Goal: Task Accomplishment & Management: Complete application form

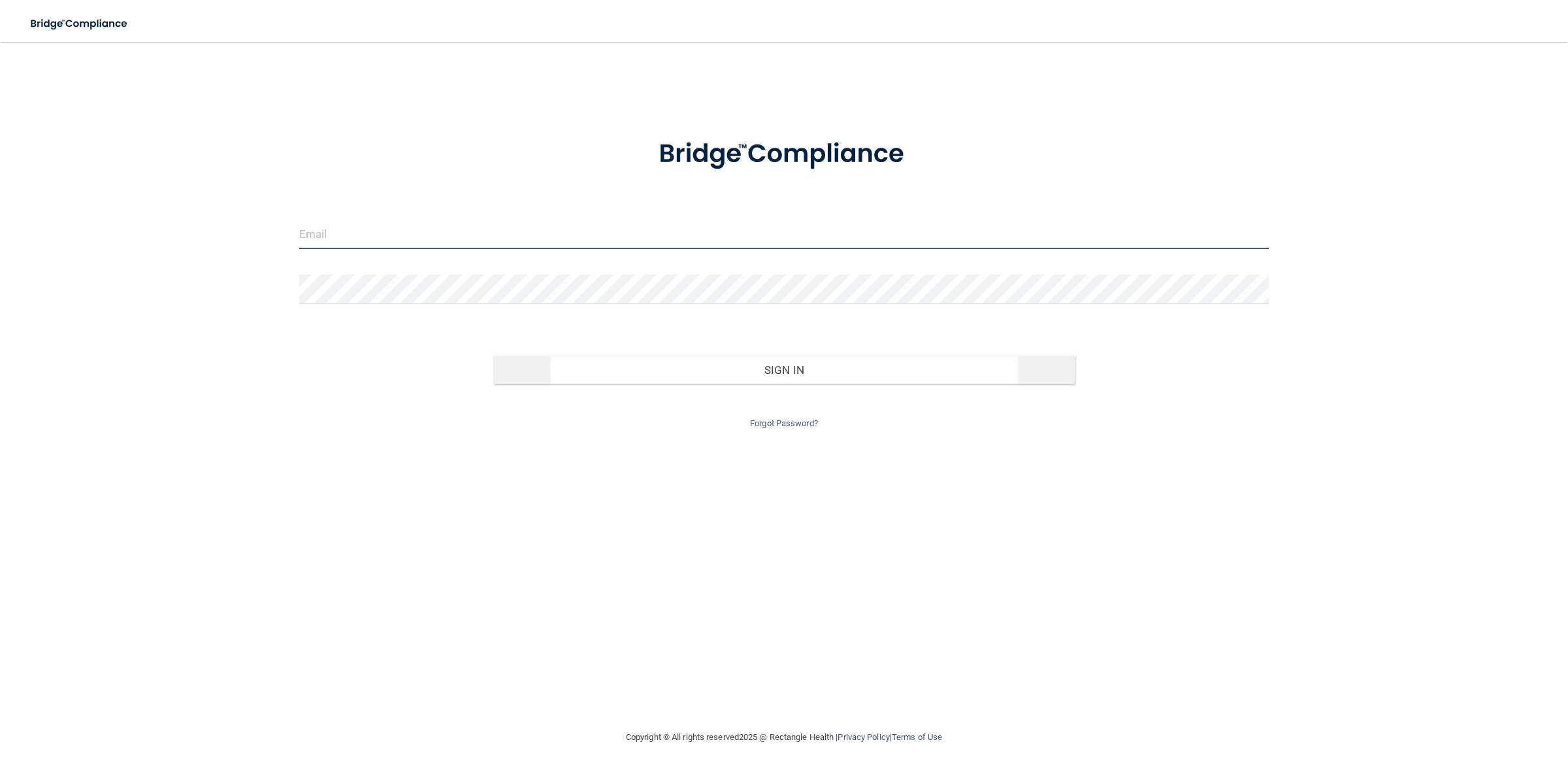
type input "[PERSON_NAME][EMAIL_ADDRESS][DOMAIN_NAME]"
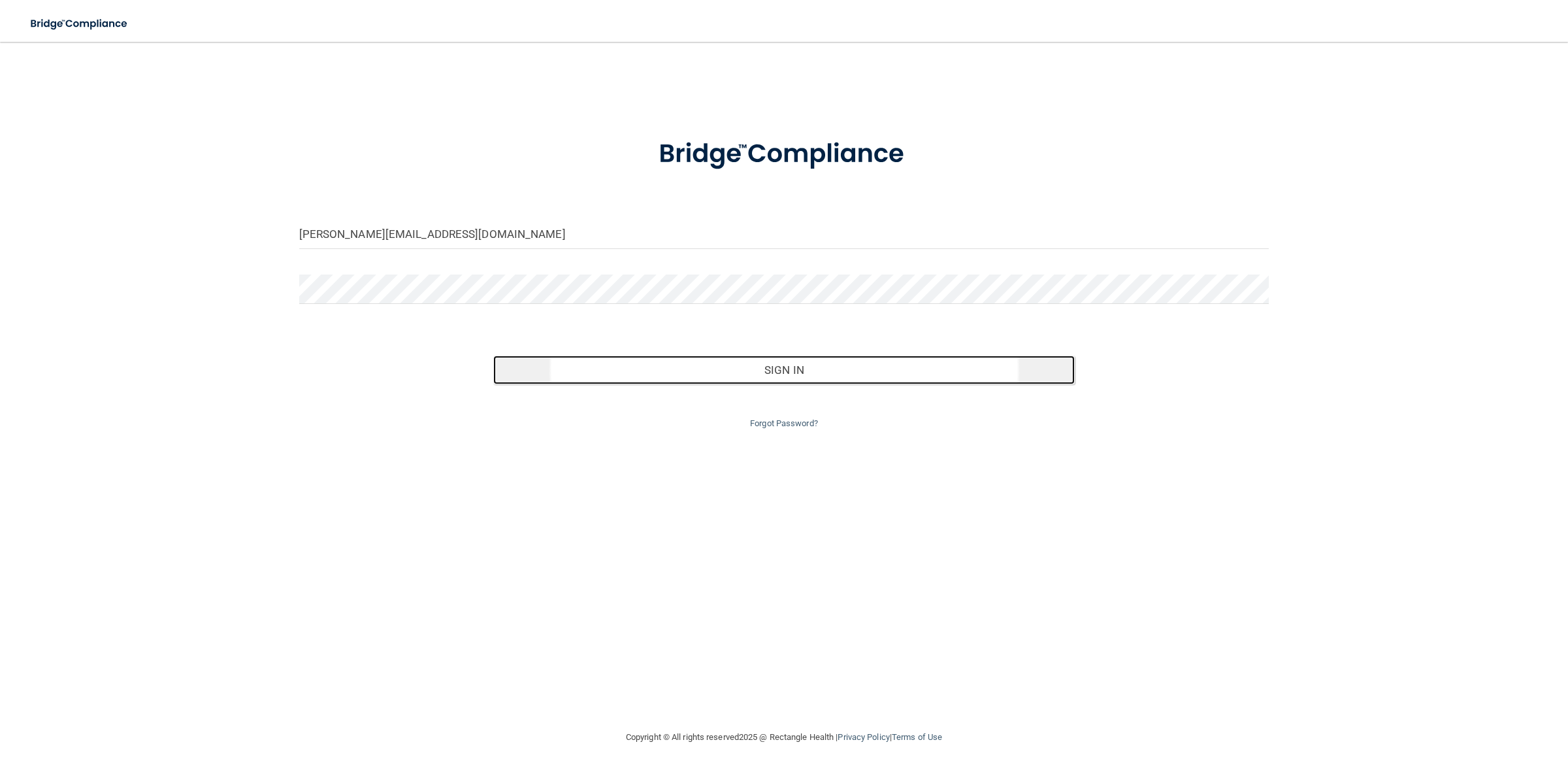
click at [802, 372] on button "Sign In" at bounding box center [784, 369] width 582 height 29
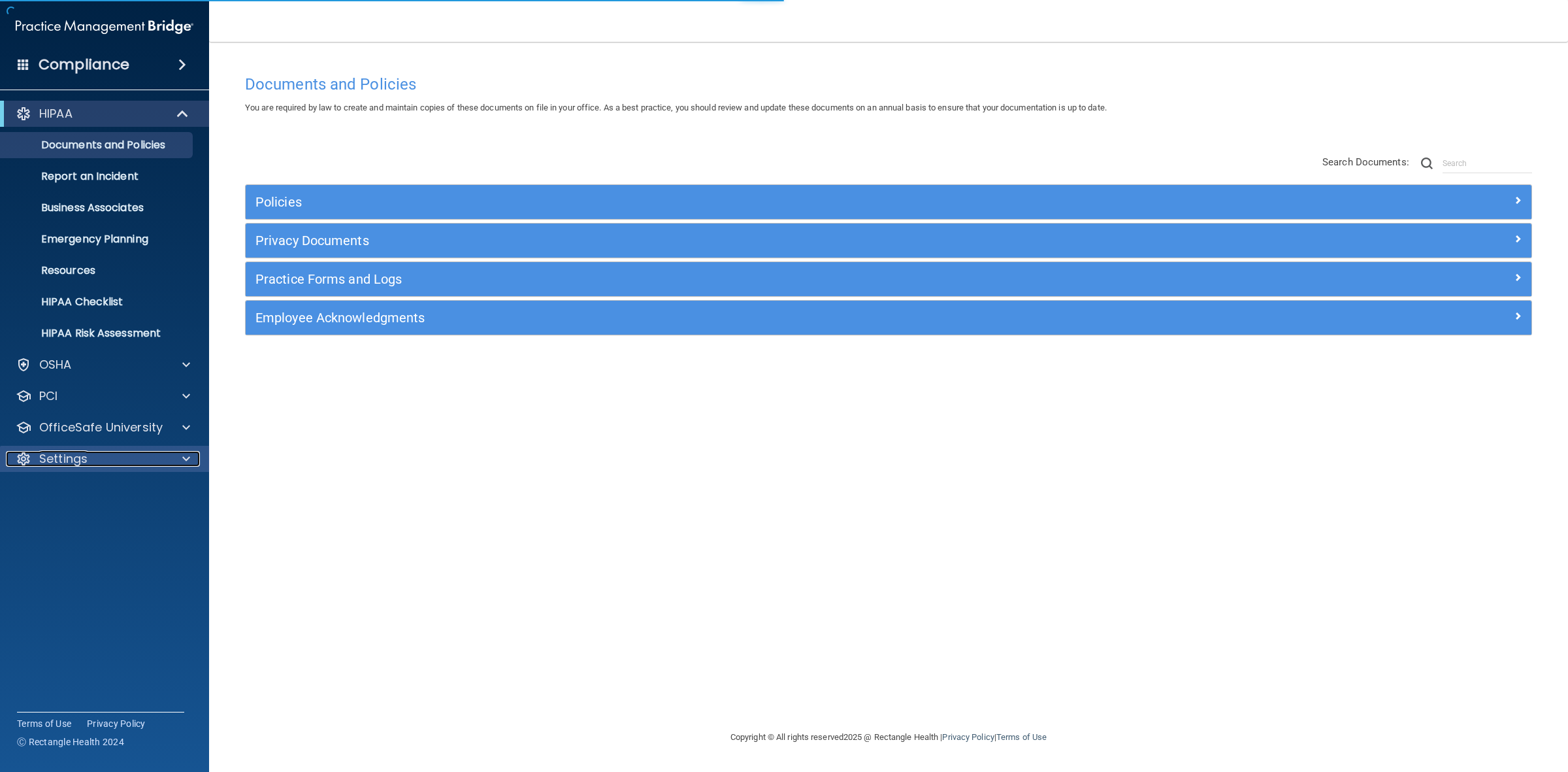
click at [119, 451] on div "Settings" at bounding box center [87, 458] width 162 height 16
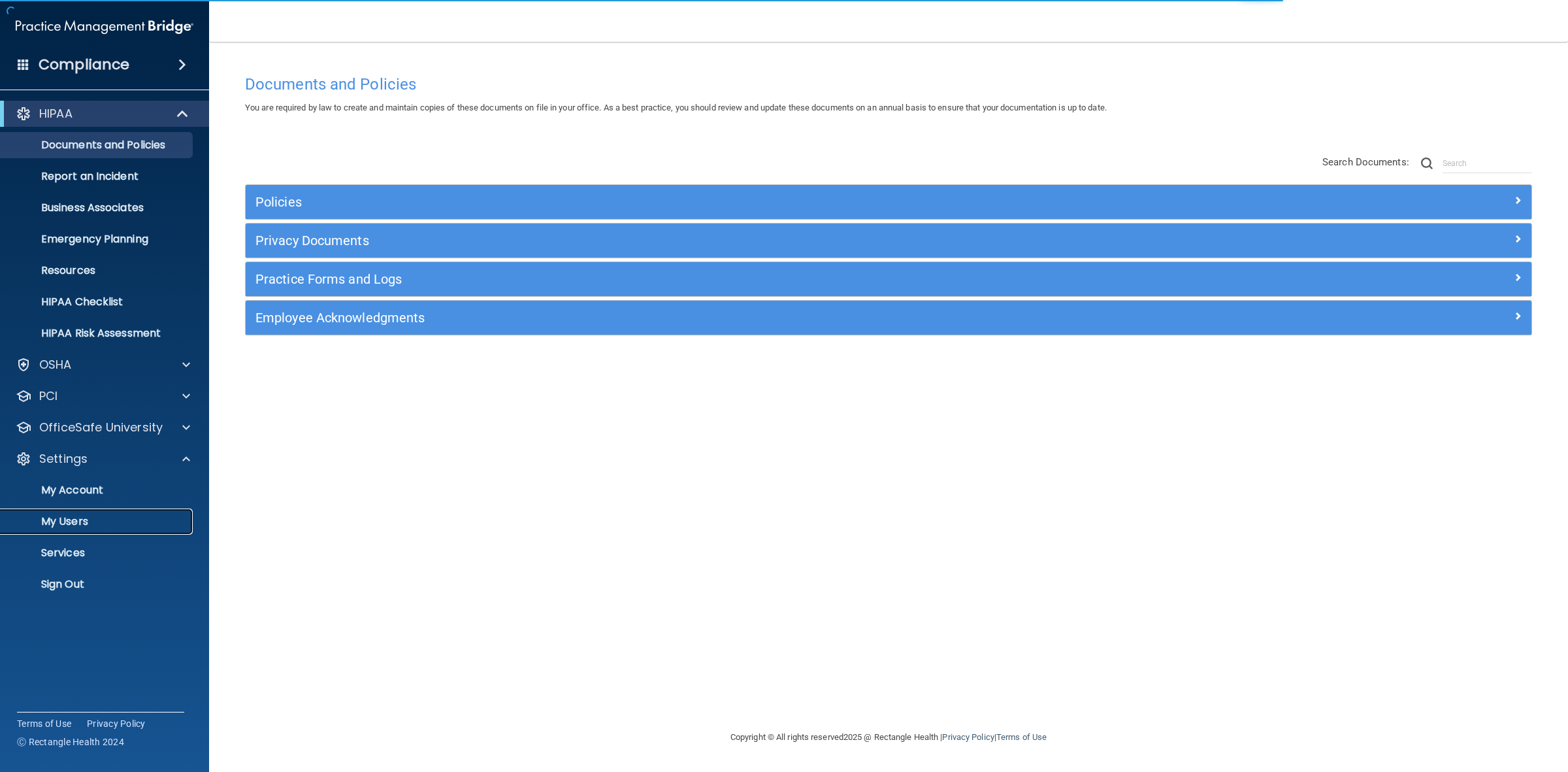
click at [81, 510] on link "My Users" at bounding box center [90, 521] width 206 height 26
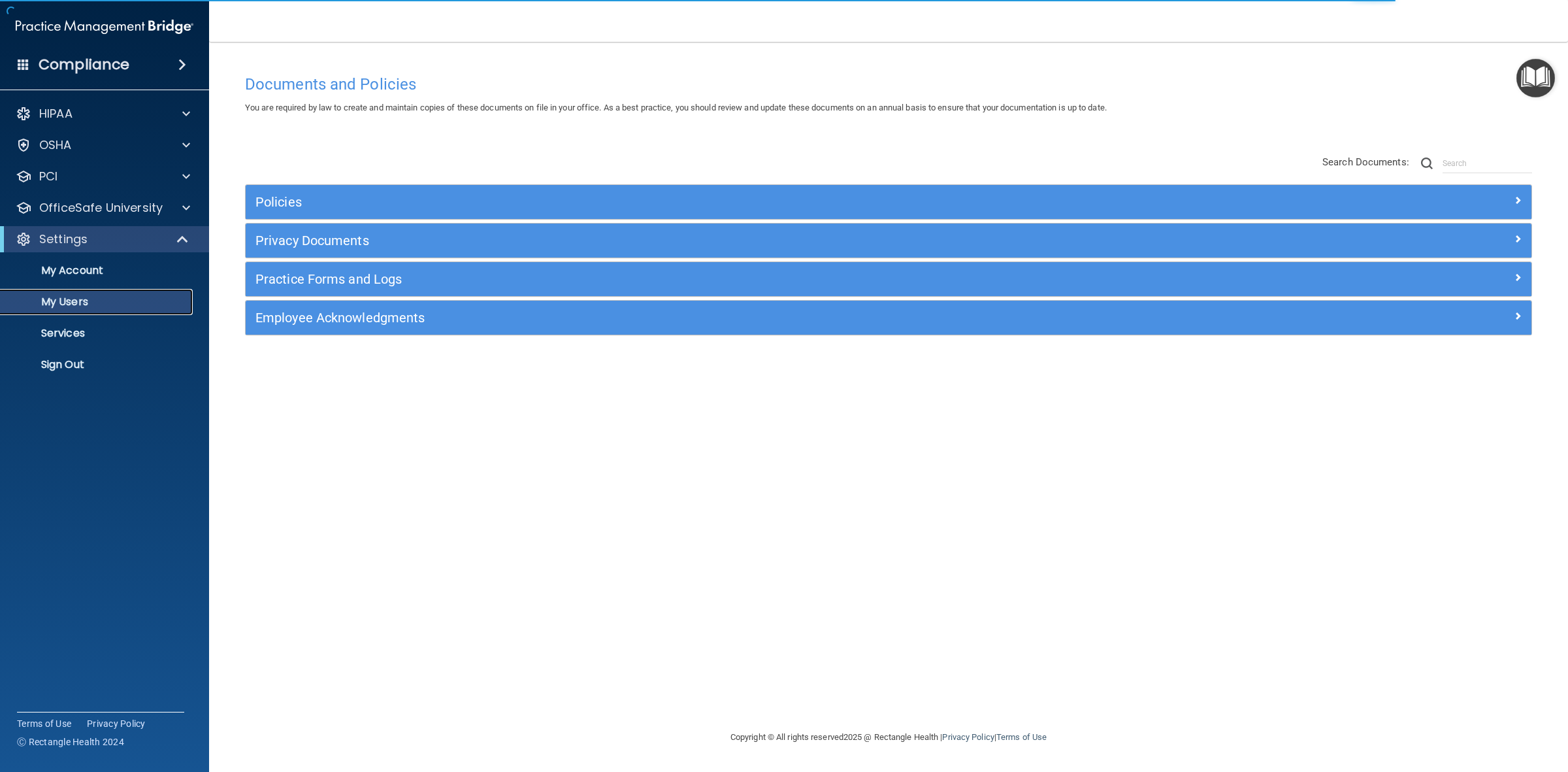
select select "20"
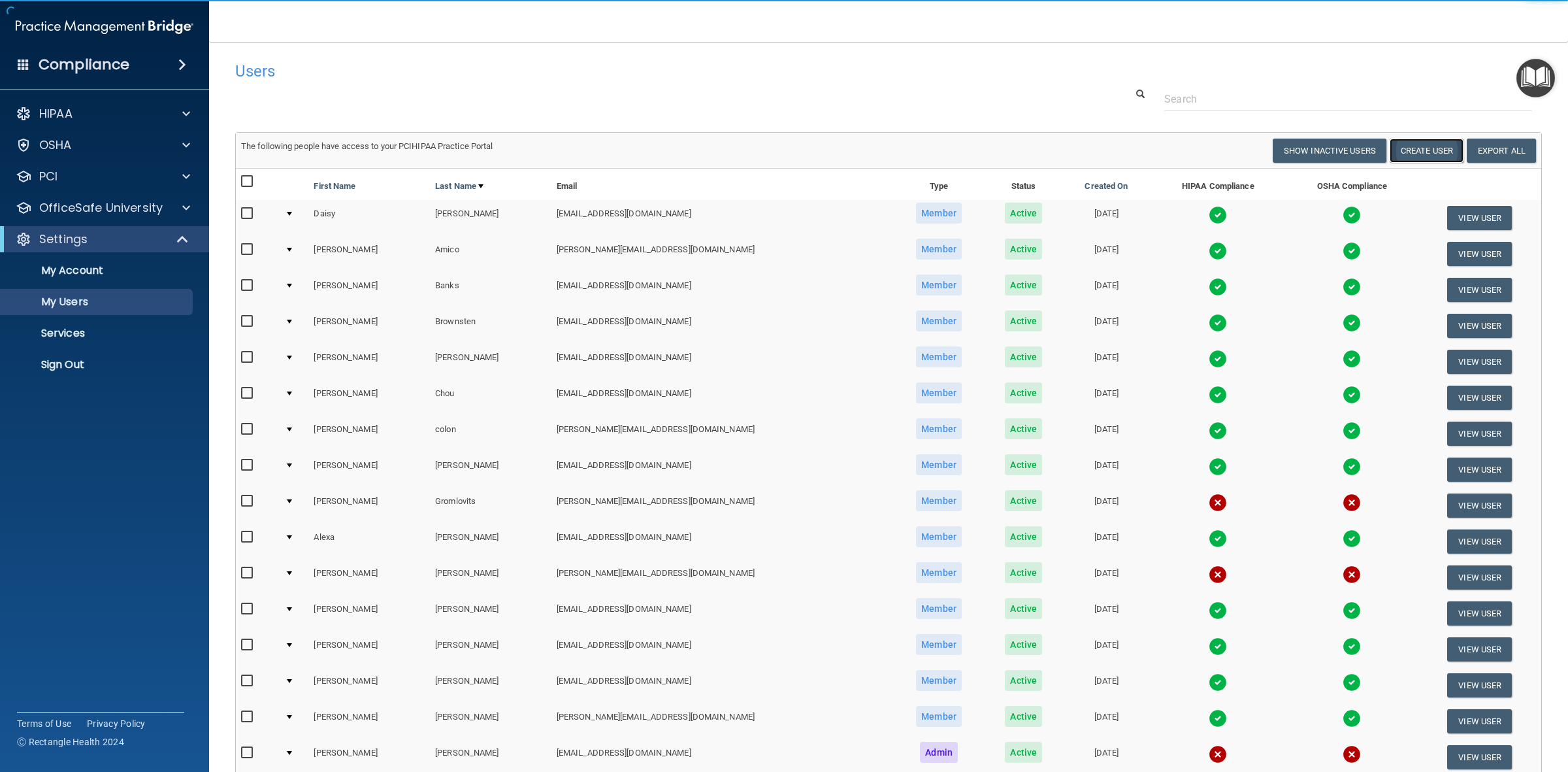
click at [1390, 148] on button "Create User" at bounding box center [1427, 150] width 74 height 24
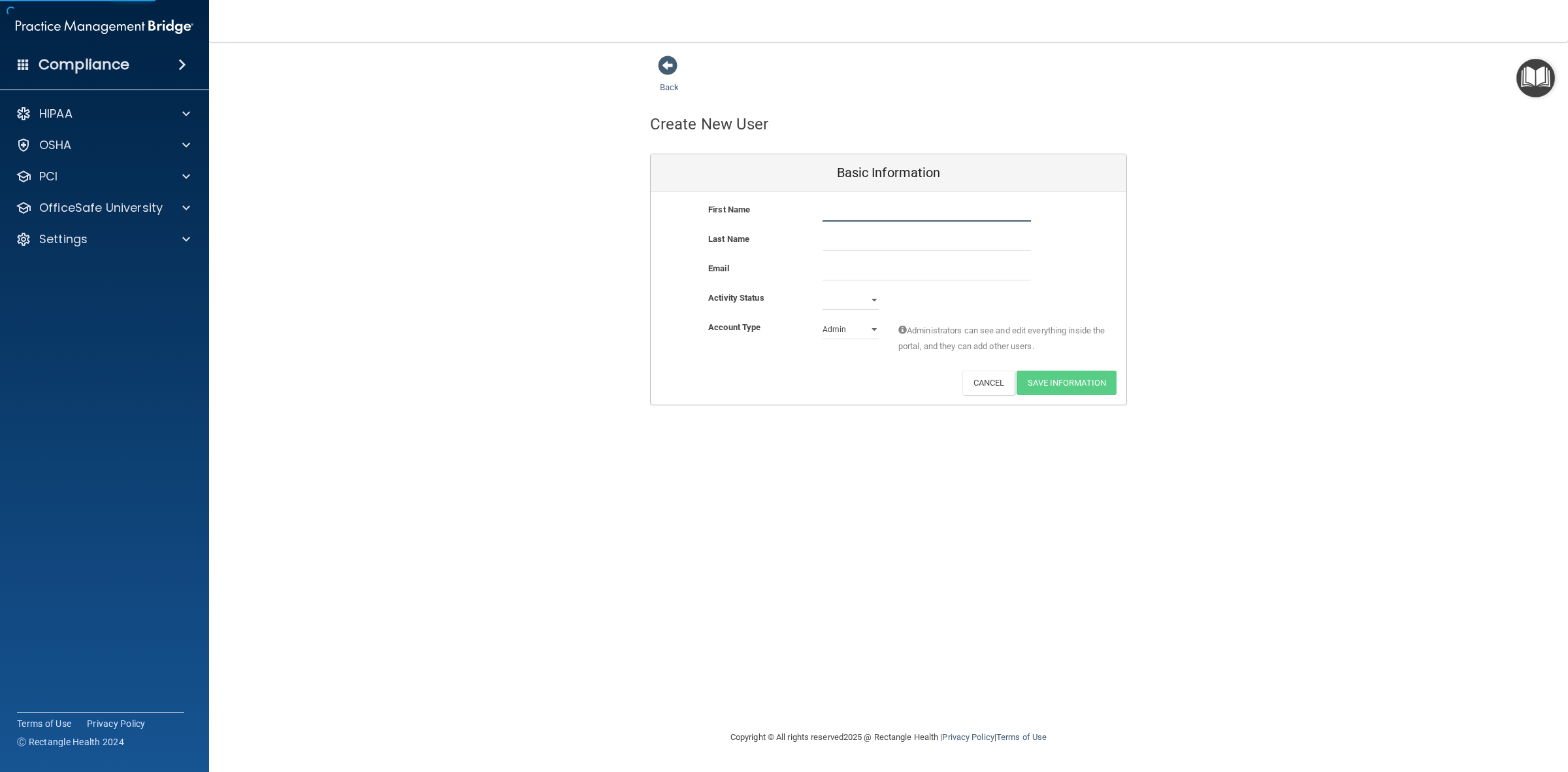
click at [906, 211] on input "text" at bounding box center [927, 212] width 209 height 19
type input "[PERSON_NAME]"
type input "Payon"
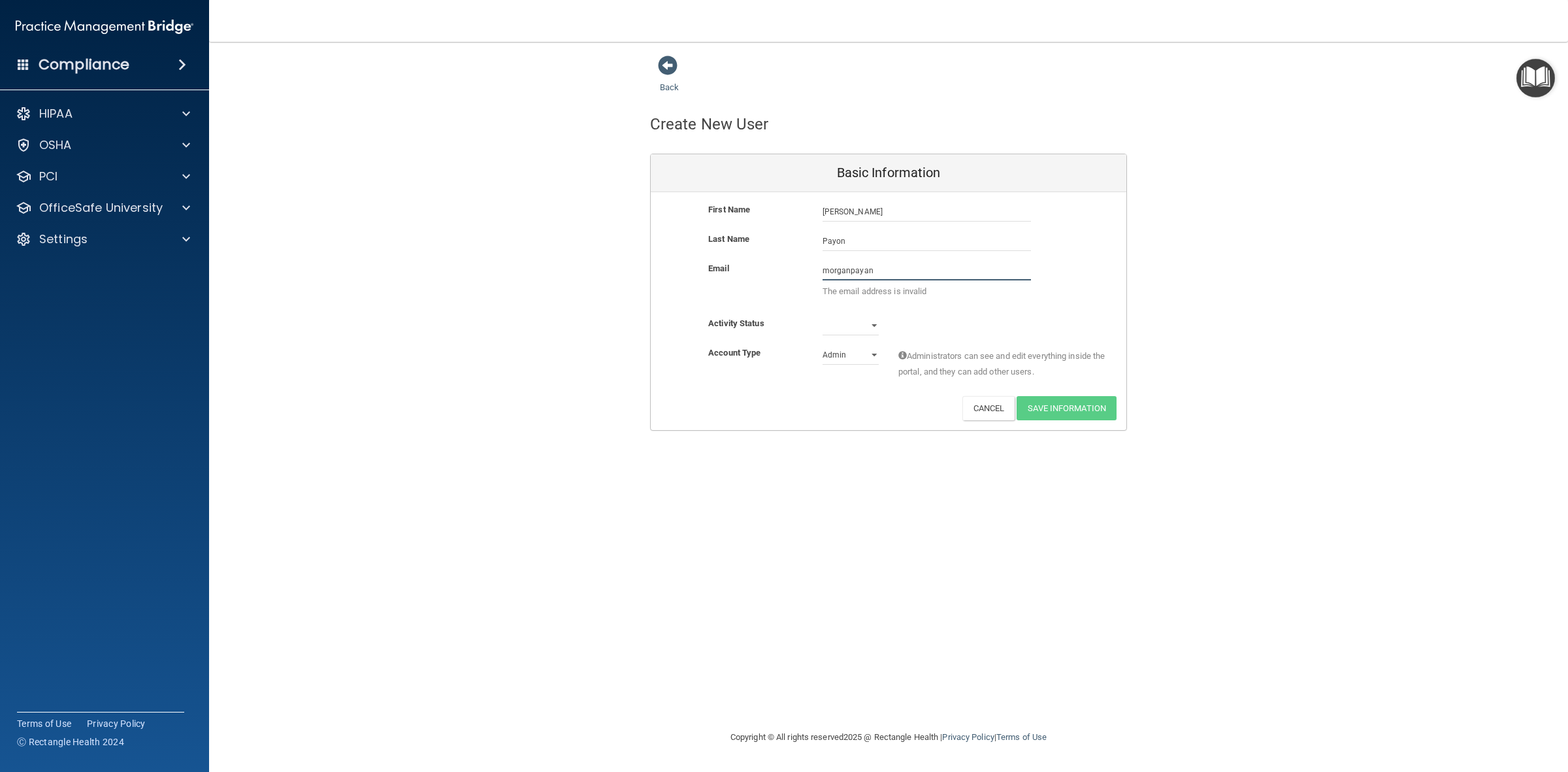
type input "morganpayan"
click at [906, 244] on input "Payon" at bounding box center [927, 241] width 209 height 19
type input "[PERSON_NAME]"
click at [905, 269] on input "morganpayan" at bounding box center [927, 270] width 209 height 19
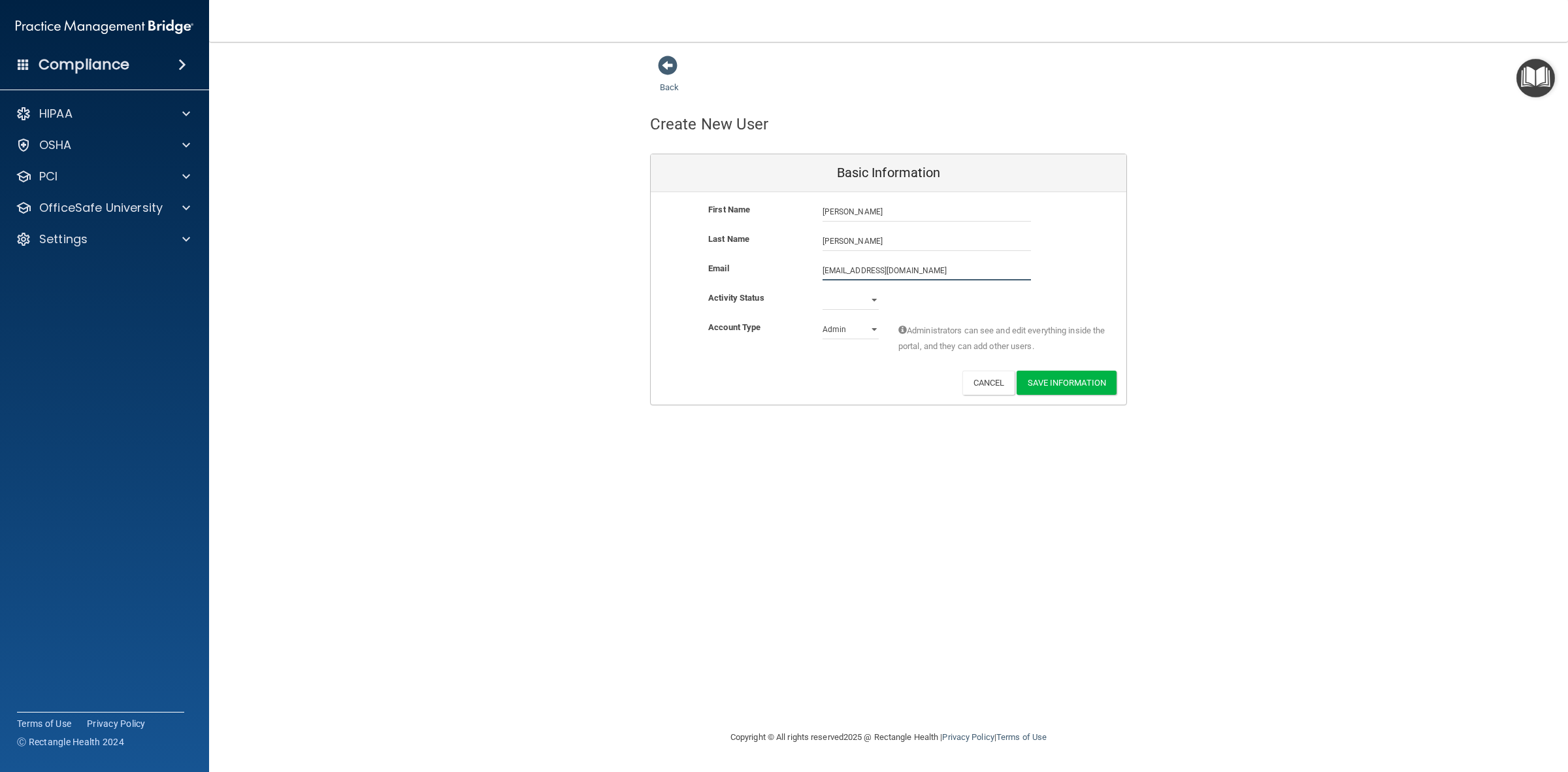
type input "[EMAIL_ADDRESS][DOMAIN_NAME]"
click at [835, 303] on select "Active Inactive" at bounding box center [851, 300] width 56 height 19
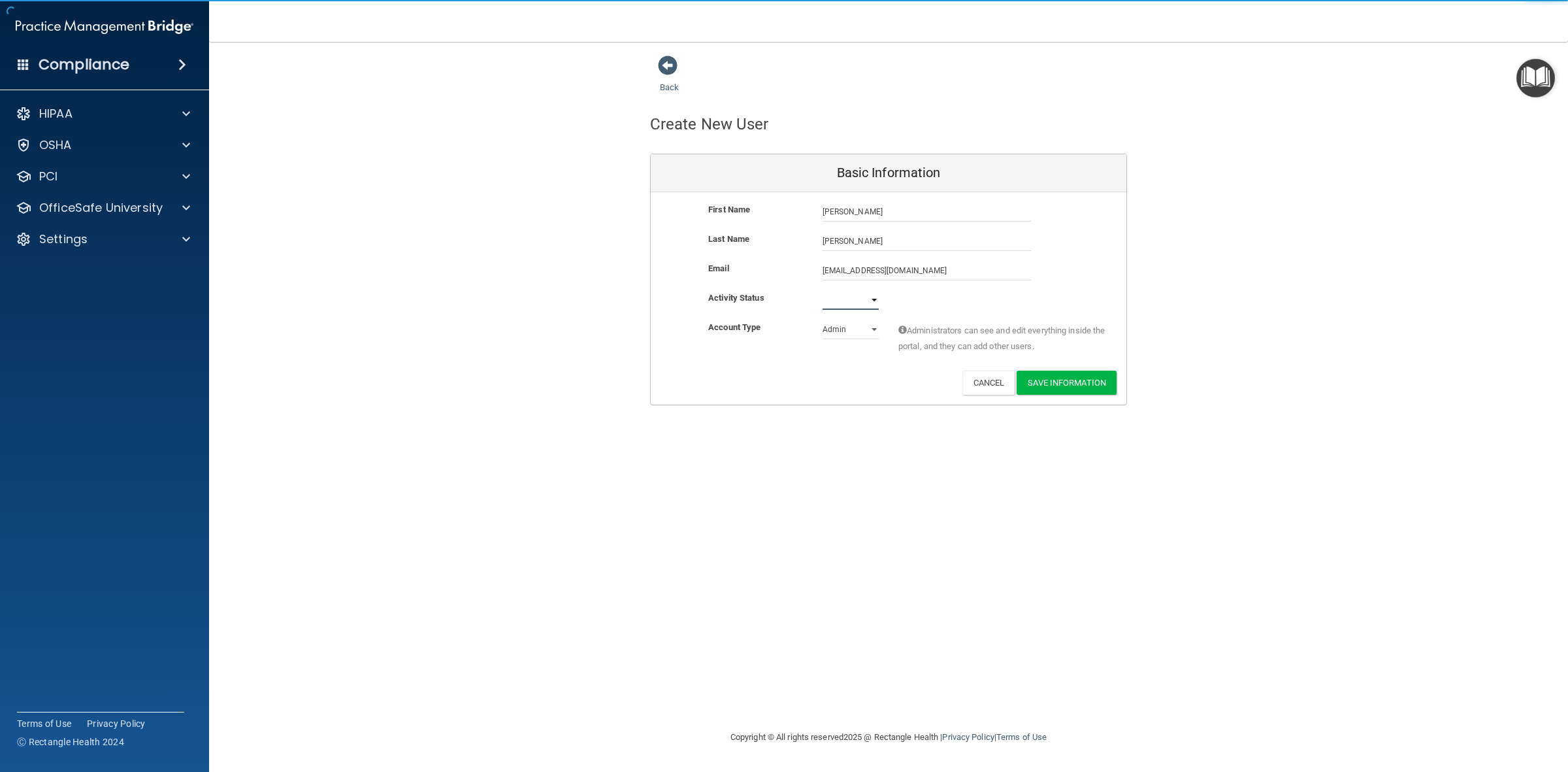
select select "active"
click at [823, 290] on select "Active Inactive" at bounding box center [851, 300] width 56 height 19
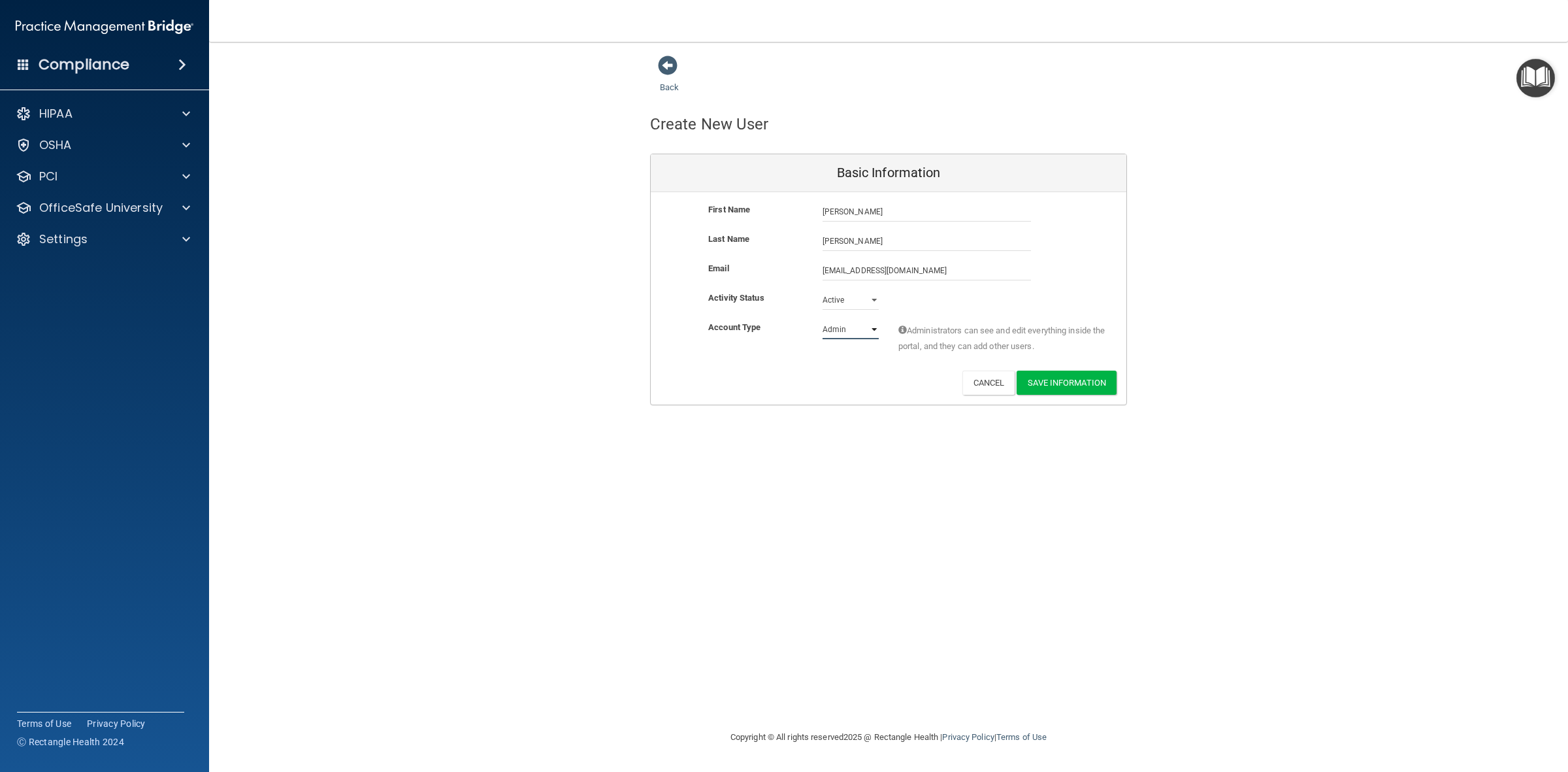
click at [838, 330] on select "Admin Member" at bounding box center [851, 329] width 56 height 19
select select "practice_member"
click at [823, 320] on select "Admin Member" at bounding box center [851, 329] width 56 height 19
click at [1043, 386] on button "Save Information" at bounding box center [1066, 383] width 100 height 24
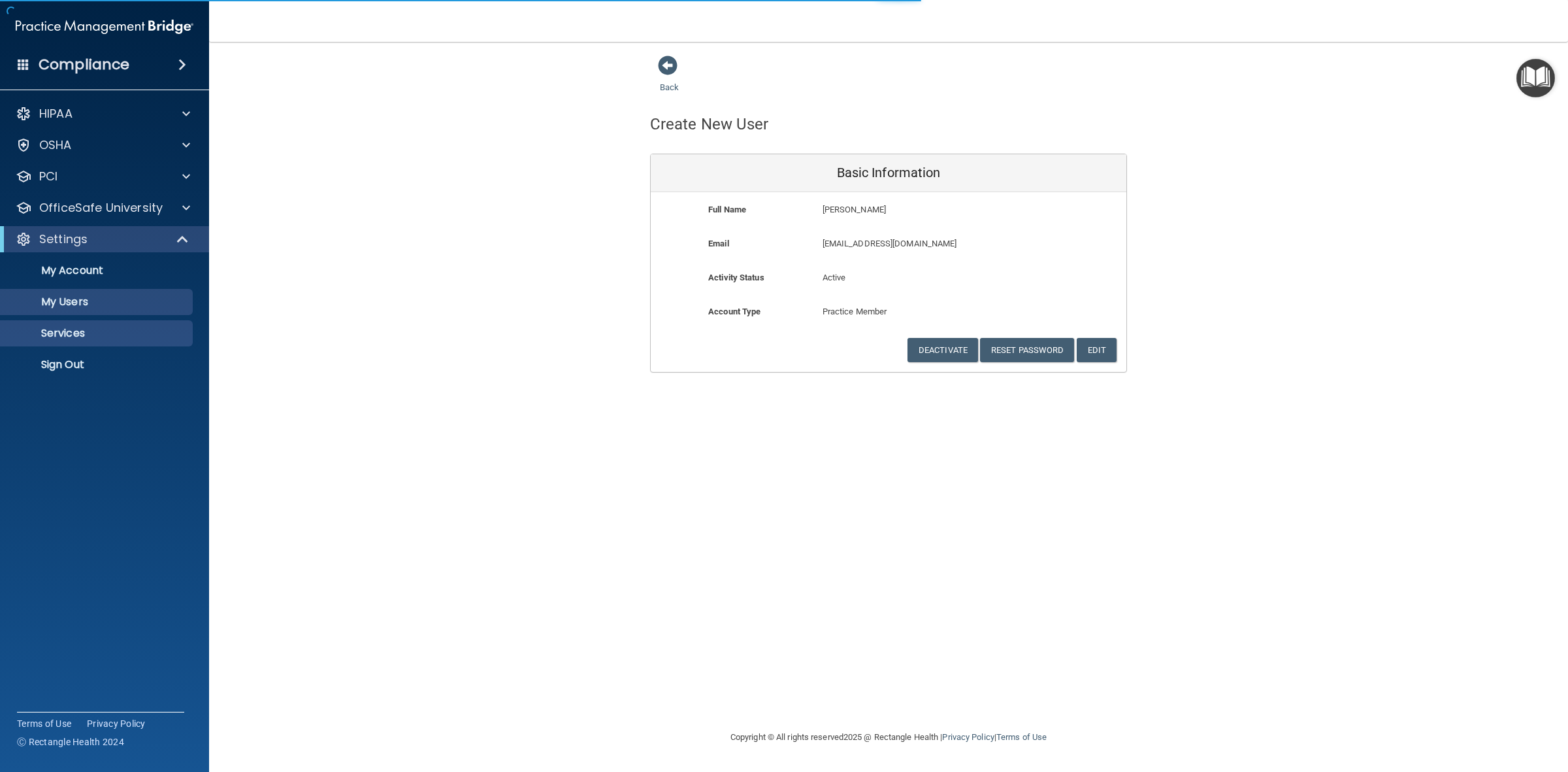
select select "20"
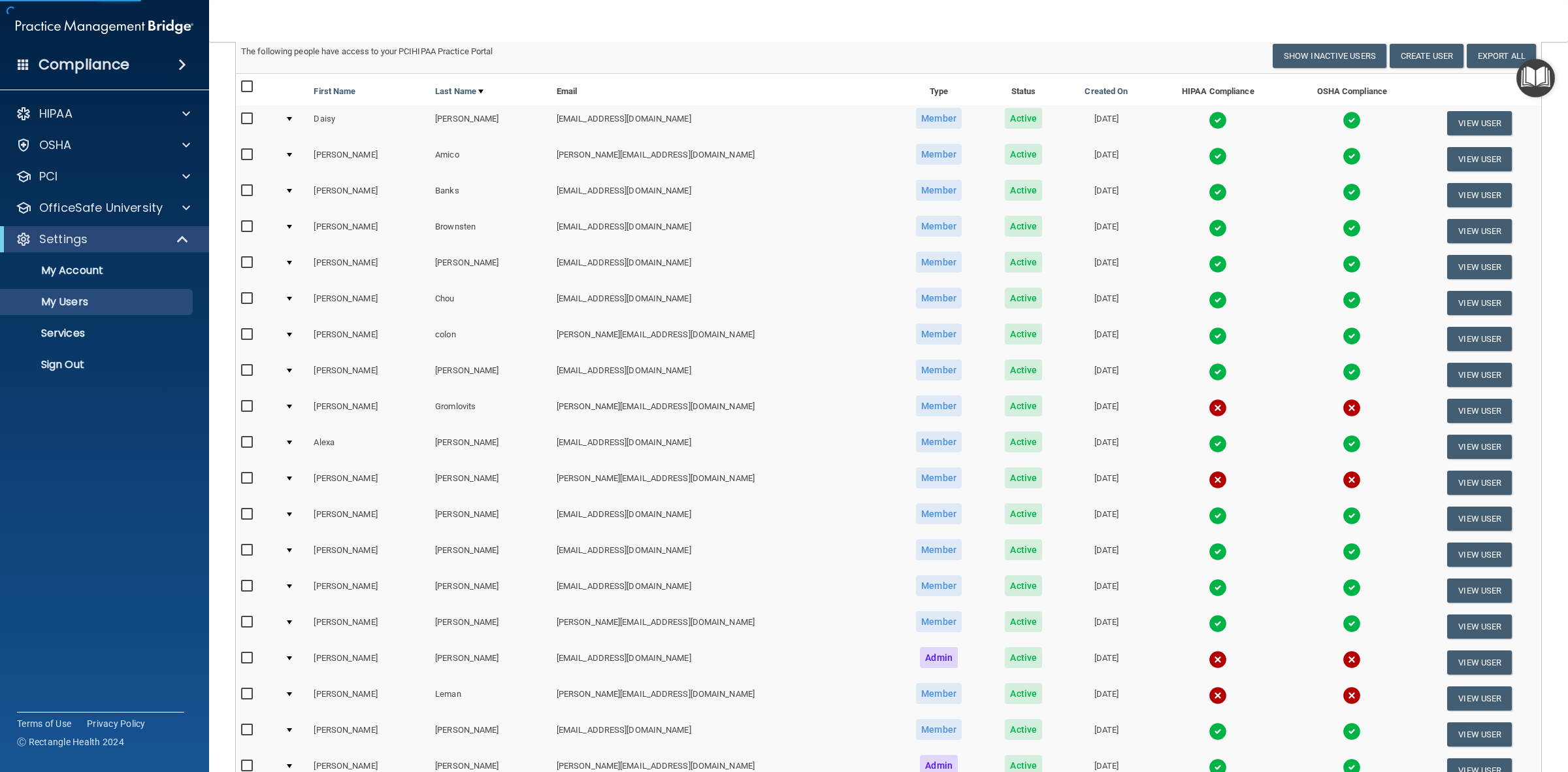
scroll to position [358, 0]
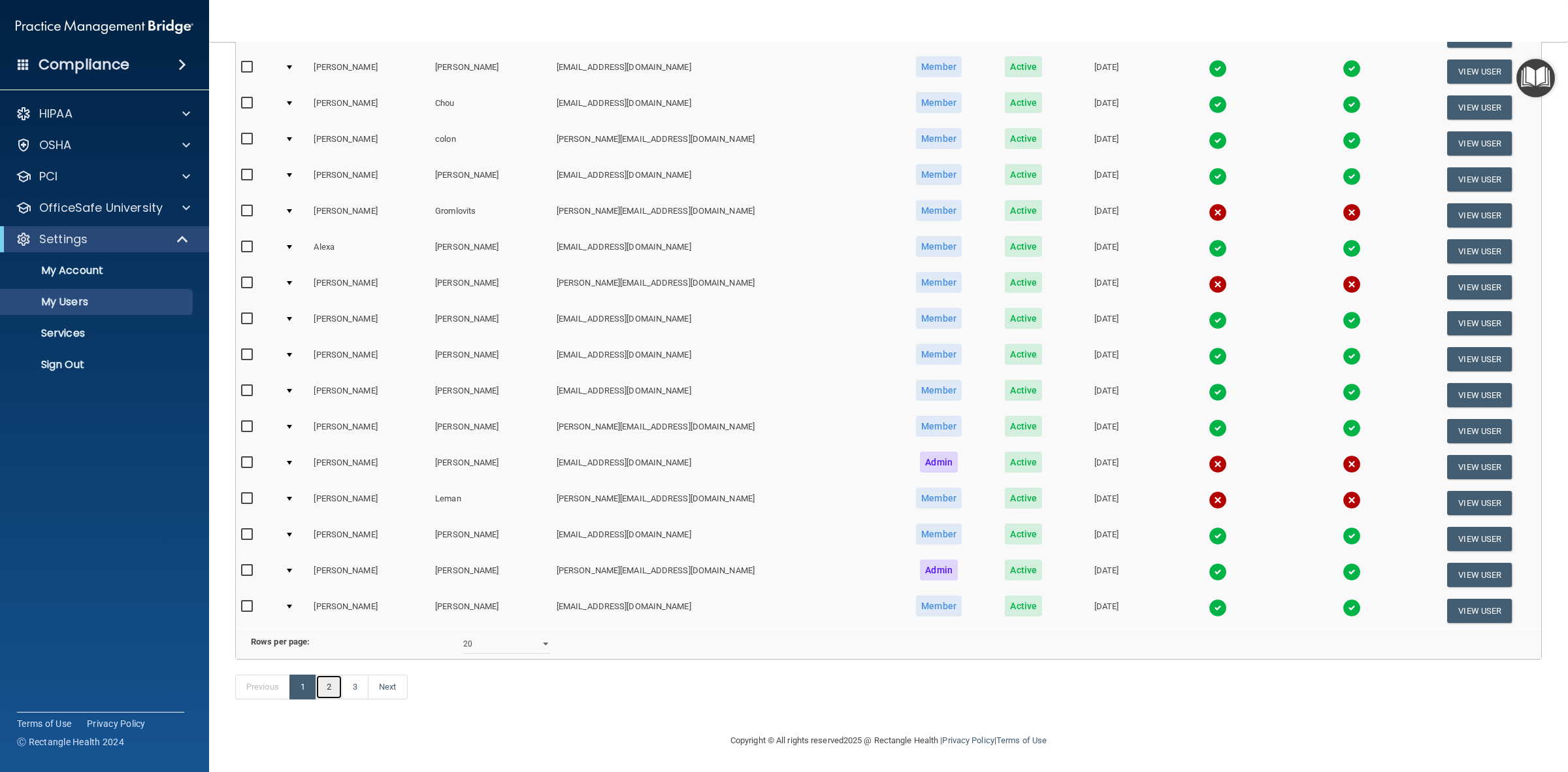
click at [335, 683] on link "2" at bounding box center [329, 687] width 27 height 25
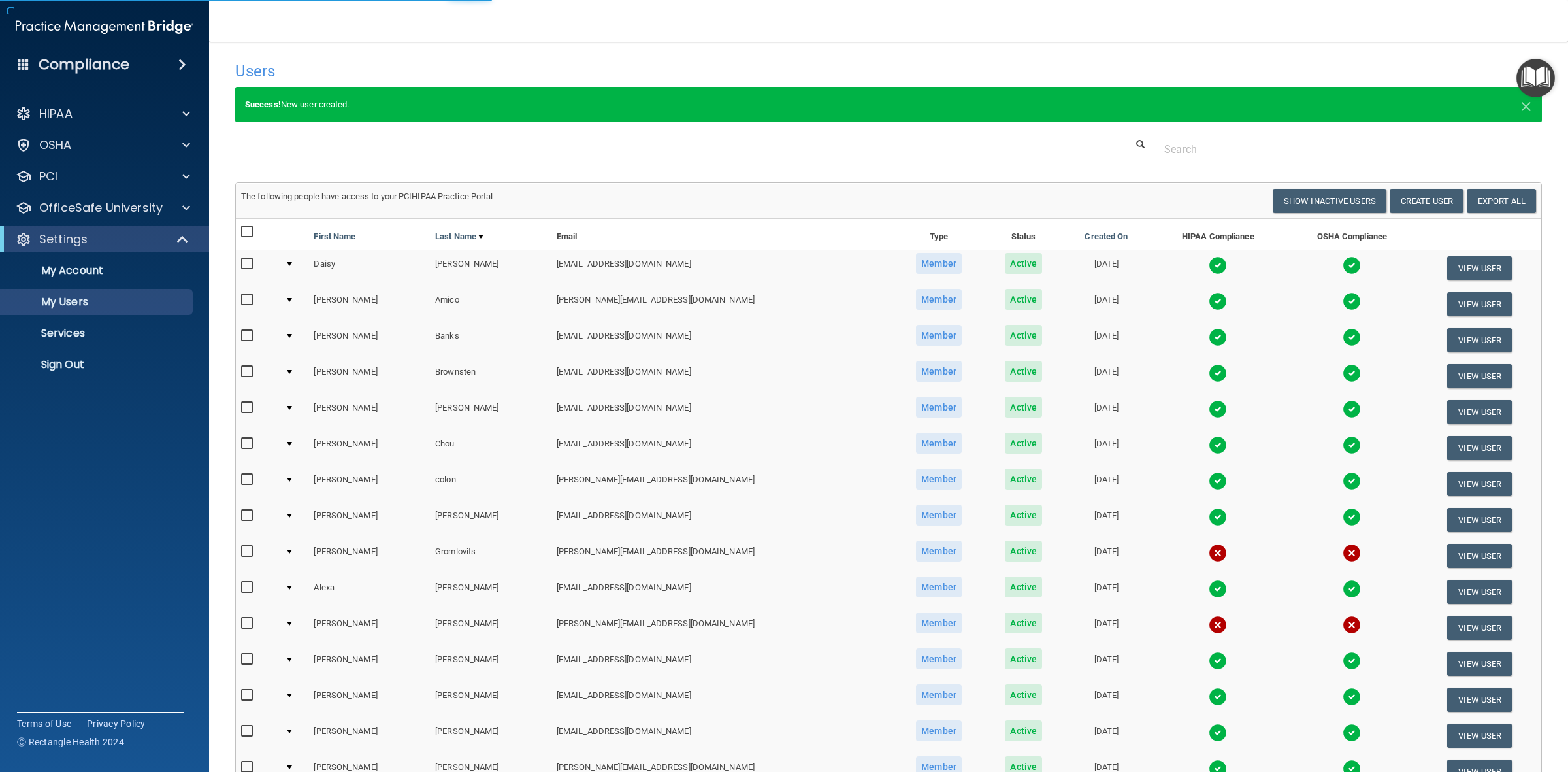
select select "20"
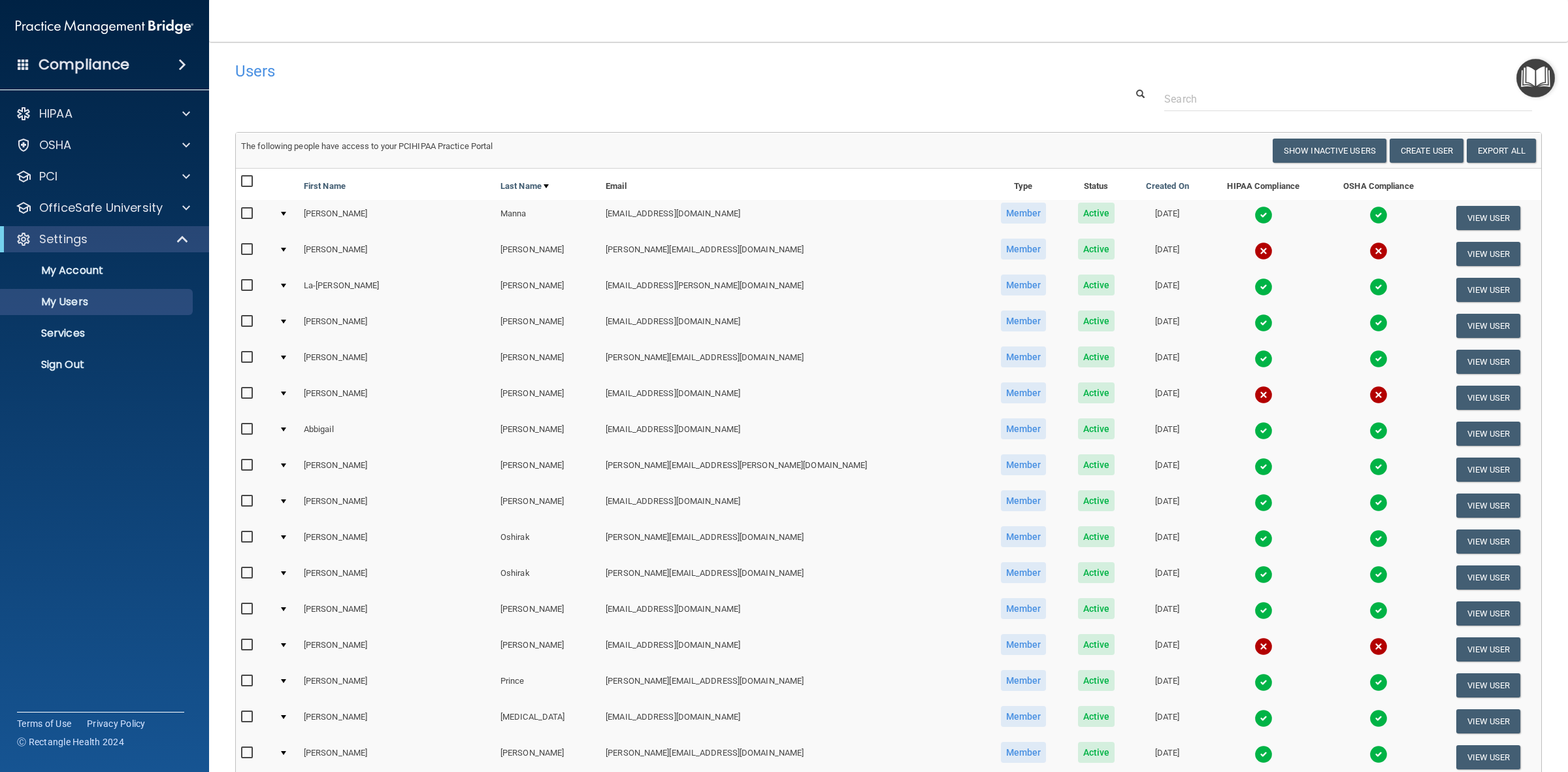
click at [249, 642] on input "checkbox" at bounding box center [249, 645] width 15 height 10
checkbox input "true"
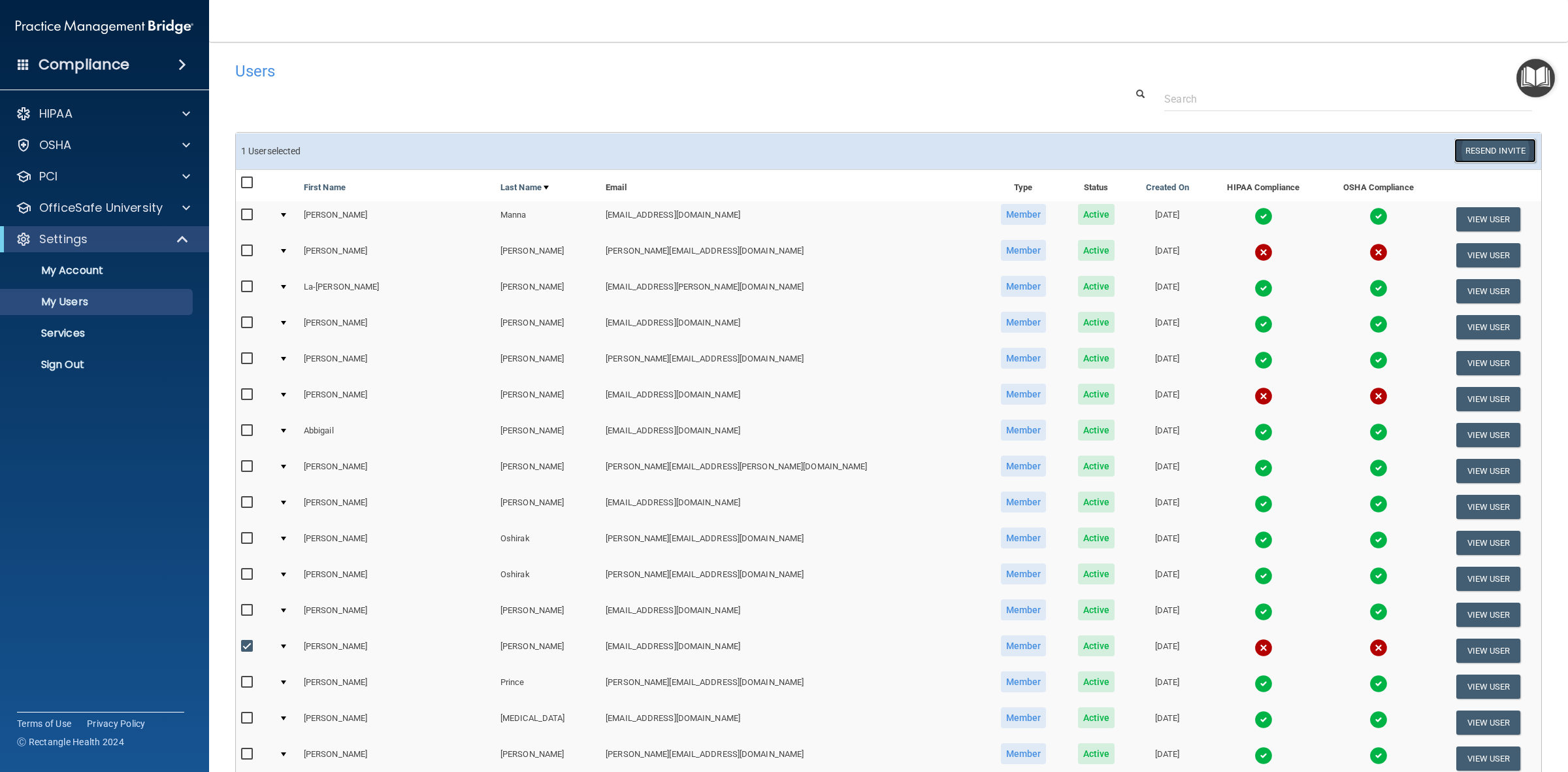
click at [1471, 148] on button "Resend Invite" at bounding box center [1495, 150] width 81 height 24
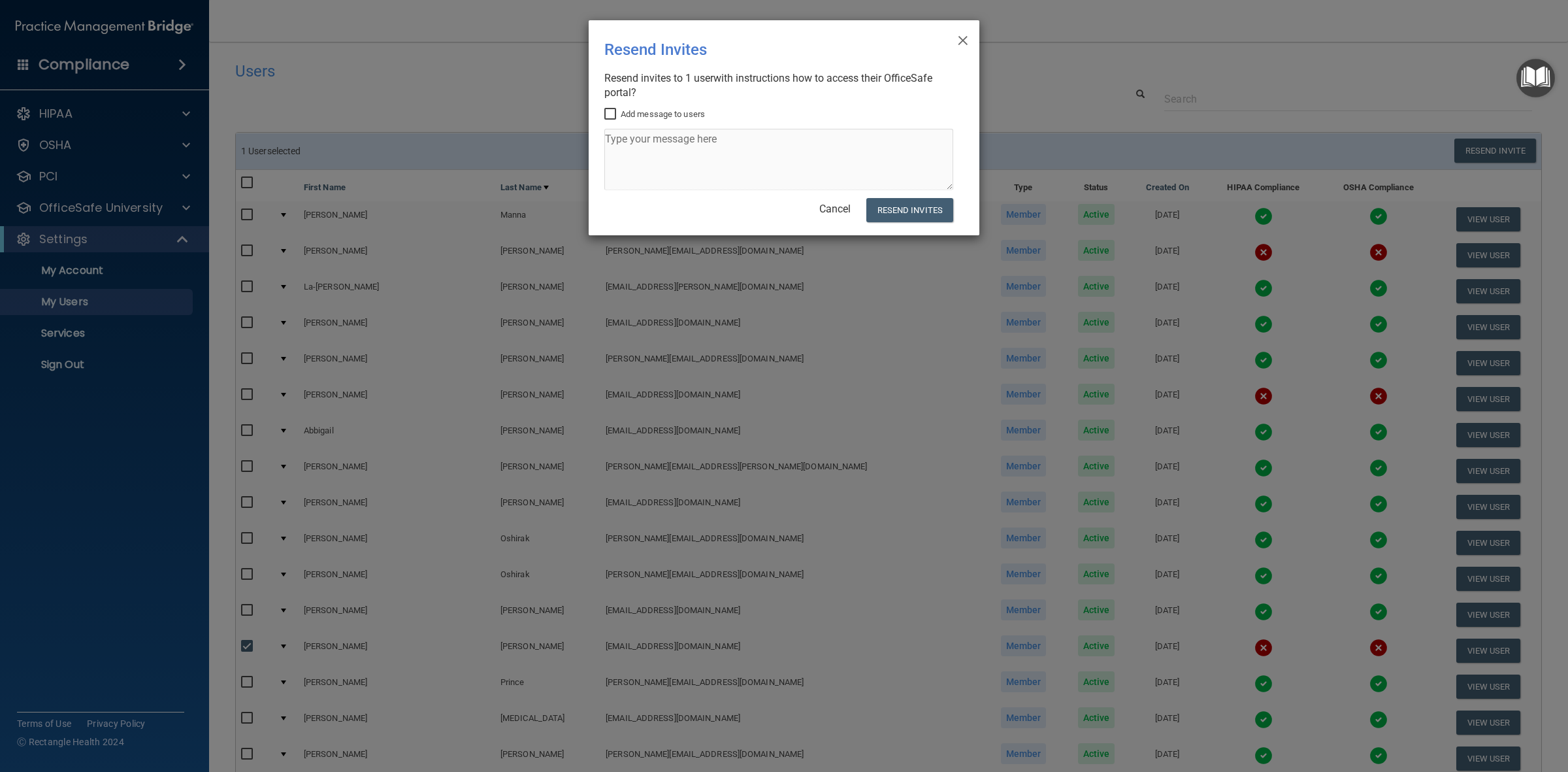
click at [608, 115] on input "Add message to users" at bounding box center [612, 114] width 15 height 10
checkbox input "true"
click at [737, 171] on textarea at bounding box center [779, 159] width 349 height 61
click at [884, 213] on button "Resend Invites" at bounding box center [909, 210] width 87 height 24
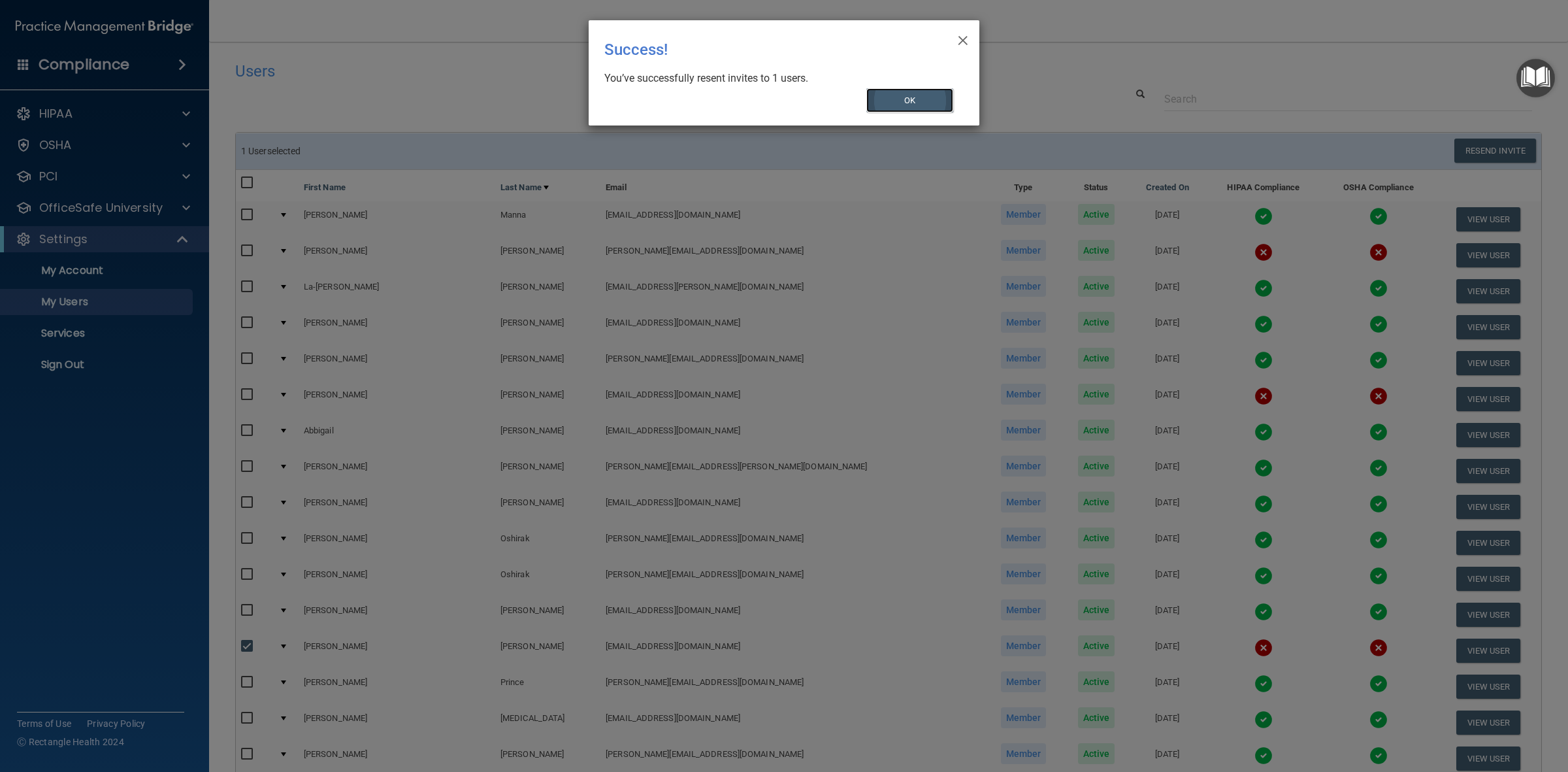
click at [935, 93] on button "OK" at bounding box center [910, 100] width 87 height 24
